Goal: Task Accomplishment & Management: Use online tool/utility

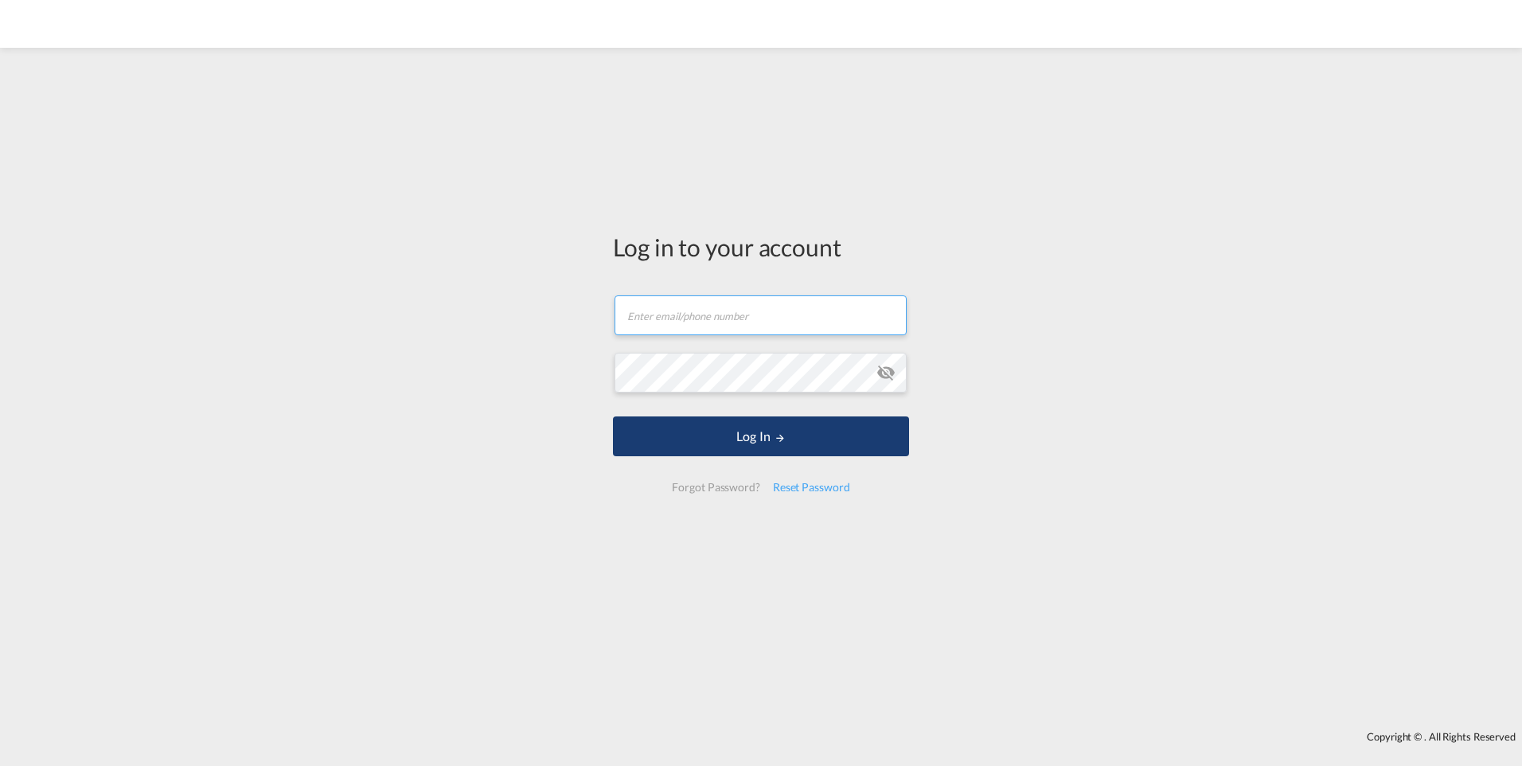
type input "[PERSON_NAME][EMAIL_ADDRESS][PERSON_NAME][DOMAIN_NAME]"
click at [773, 434] on button "Log In" at bounding box center [761, 436] width 296 height 40
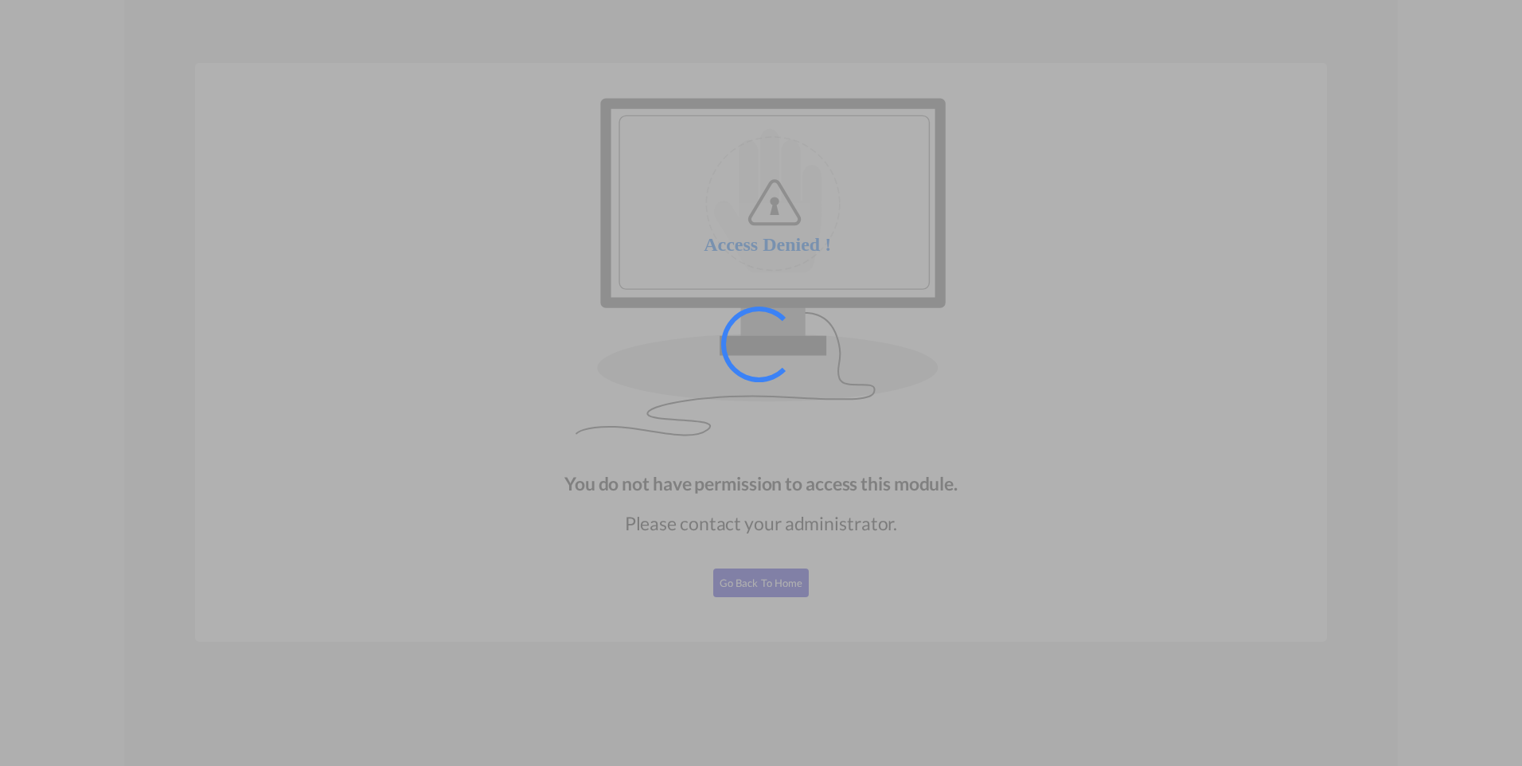
click at [764, 591] on div at bounding box center [761, 383] width 1522 height 766
